Goal: Check status

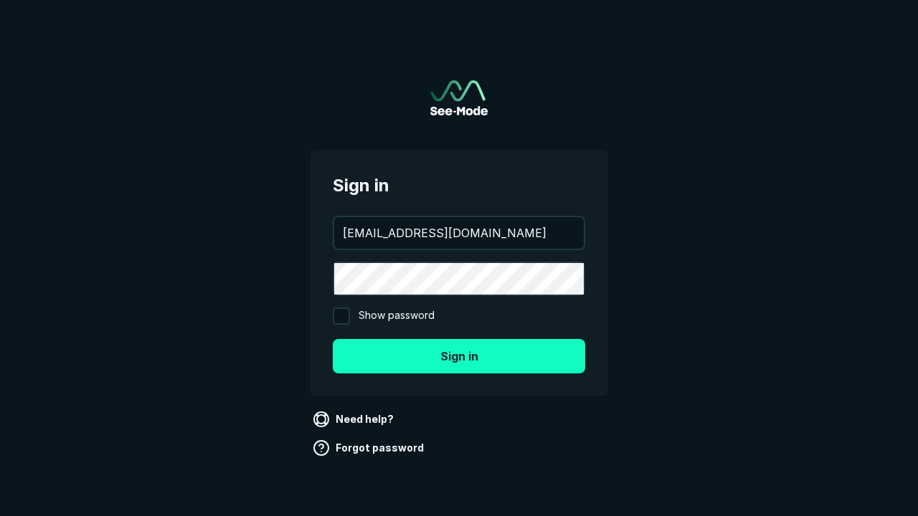
click at [459, 356] on button "Sign in" at bounding box center [459, 356] width 252 height 34
